Goal: Task Accomplishment & Management: Manage account settings

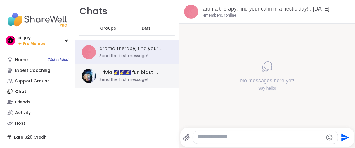
click at [122, 86] on div "Trivia 🌠🌠🌠 fun blast , [DATE] Send the first message!" at bounding box center [127, 76] width 105 height 24
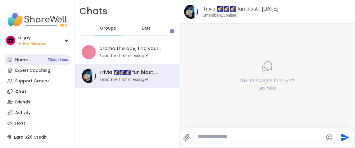
click at [16, 65] on link "Home 7 Scheduled" at bounding box center [37, 59] width 65 height 11
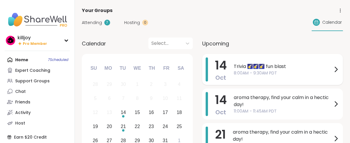
click at [264, 76] on span "8:00AM - 9:30AM PDT" at bounding box center [283, 73] width 99 height 6
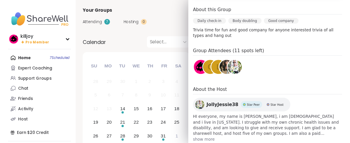
scroll to position [227, 0]
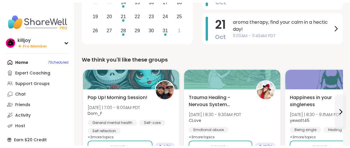
scroll to position [0, 0]
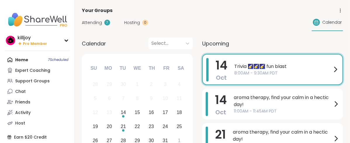
click at [279, 76] on span "8:00AM - 9:30AM PDT" at bounding box center [283, 73] width 98 height 6
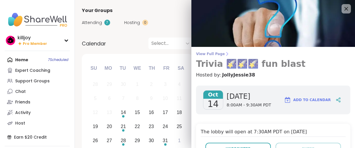
click at [218, 56] on span "View Full Page" at bounding box center [273, 53] width 154 height 5
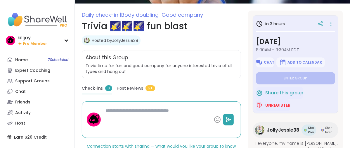
scroll to position [97, 0]
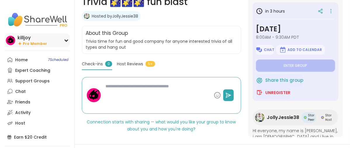
click at [27, 46] on span "Pro Member" at bounding box center [35, 43] width 24 height 5
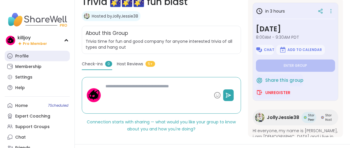
click at [20, 59] on div "Profile" at bounding box center [21, 56] width 13 height 6
type textarea "*"
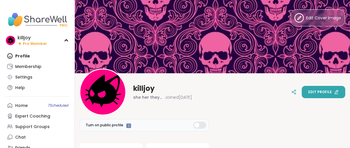
click at [308, 89] on span "Edit profile" at bounding box center [320, 91] width 24 height 5
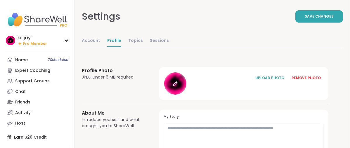
click at [186, 94] on div at bounding box center [175, 83] width 22 height 22
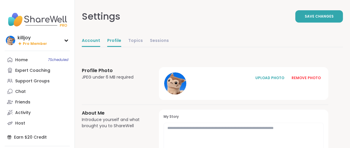
click at [100, 47] on link "Account" at bounding box center [91, 41] width 18 height 12
select select "**"
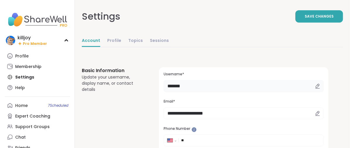
click at [217, 92] on input "*******" at bounding box center [244, 86] width 160 height 12
type input "*"
type input "******"
click at [307, 19] on span "Save Changes" at bounding box center [319, 16] width 29 height 5
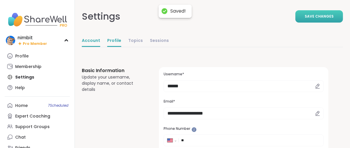
click at [121, 47] on link "Profile" at bounding box center [114, 41] width 14 height 12
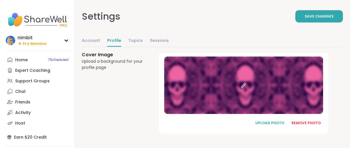
scroll to position [464, 0]
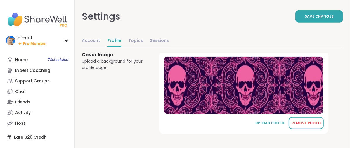
click at [312, 120] on div "REMOVE PHOTO" at bounding box center [306, 122] width 29 height 5
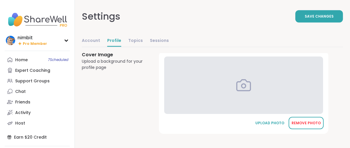
scroll to position [462, 0]
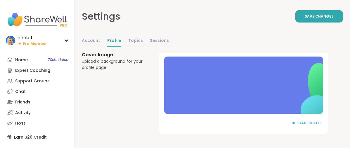
click at [312, 117] on button "UPLOAD PHOTO" at bounding box center [306, 123] width 35 height 12
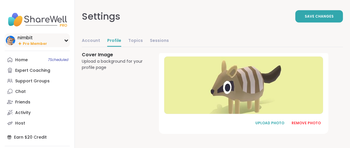
click at [28, 46] on span "Pro Member" at bounding box center [35, 43] width 24 height 5
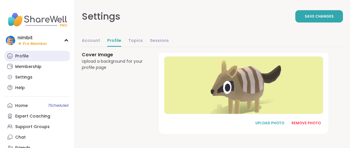
click at [28, 59] on div "Profile" at bounding box center [21, 56] width 13 height 6
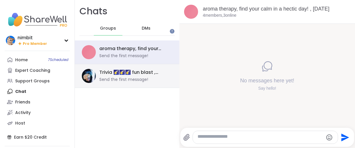
click at [138, 82] on div "Send the first message!" at bounding box center [123, 80] width 49 height 6
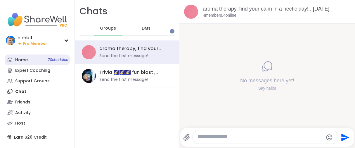
click at [26, 63] on div "Home 7 Scheduled" at bounding box center [21, 60] width 13 height 6
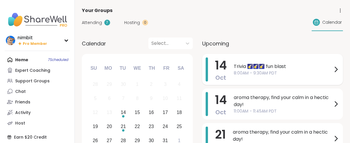
click at [273, 76] on span "8:00AM - 9:30AM PDT" at bounding box center [283, 73] width 99 height 6
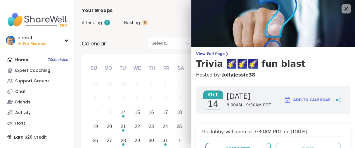
click at [225, 56] on icon at bounding box center [227, 53] width 5 height 5
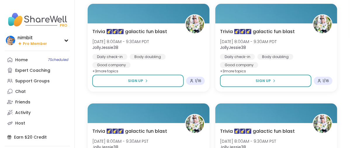
scroll to position [150, 0]
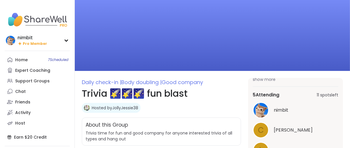
scroll to position [0, 0]
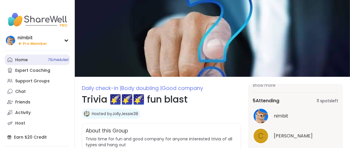
click at [23, 63] on div "Home 7 Scheduled" at bounding box center [21, 60] width 13 height 6
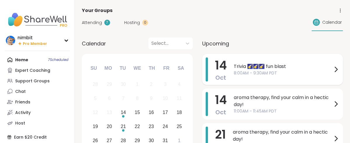
click at [275, 66] on div "Trivia 🌠🌠🌠 fun blast 8:00AM - 9:30AM PDT" at bounding box center [287, 69] width 106 height 24
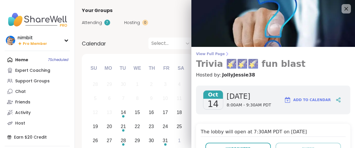
click at [202, 55] on span "View Full Page" at bounding box center [273, 53] width 154 height 5
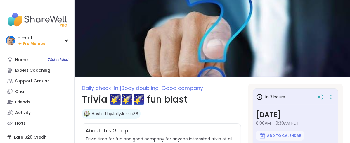
type textarea "*"
